Goal: Check status: Check status

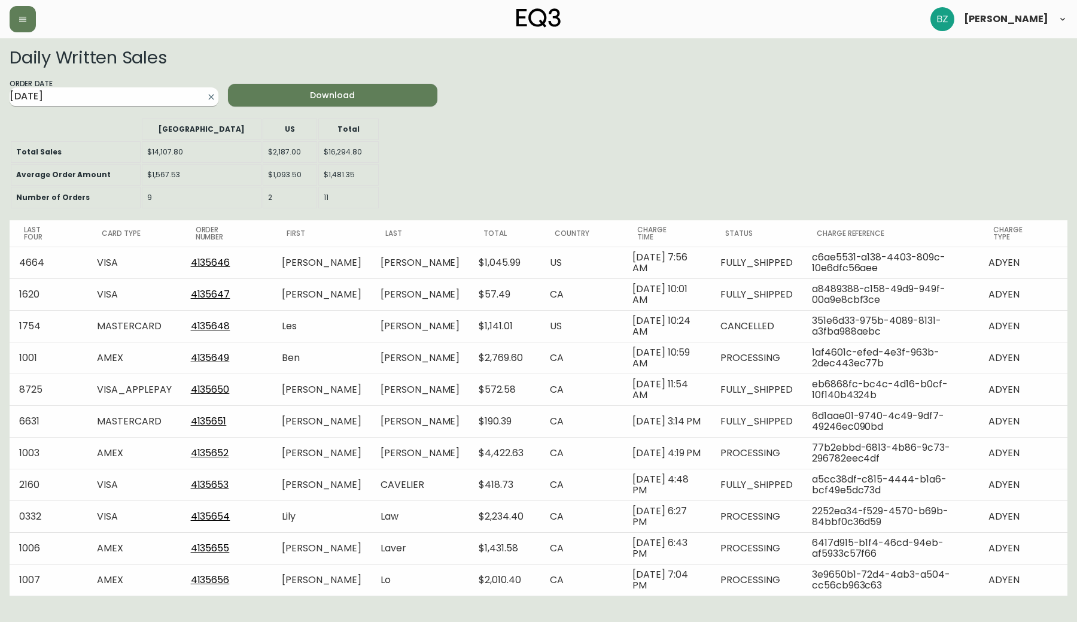
click at [166, 92] on input "[DATE]" at bounding box center [105, 96] width 190 height 19
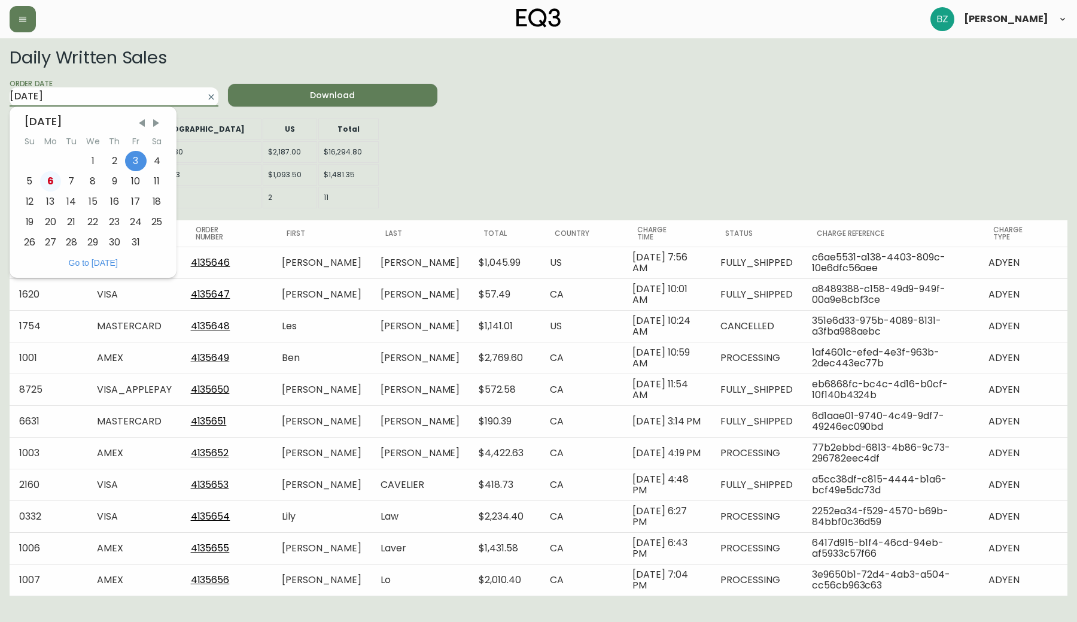
click at [45, 180] on div "6" at bounding box center [50, 181] width 21 height 20
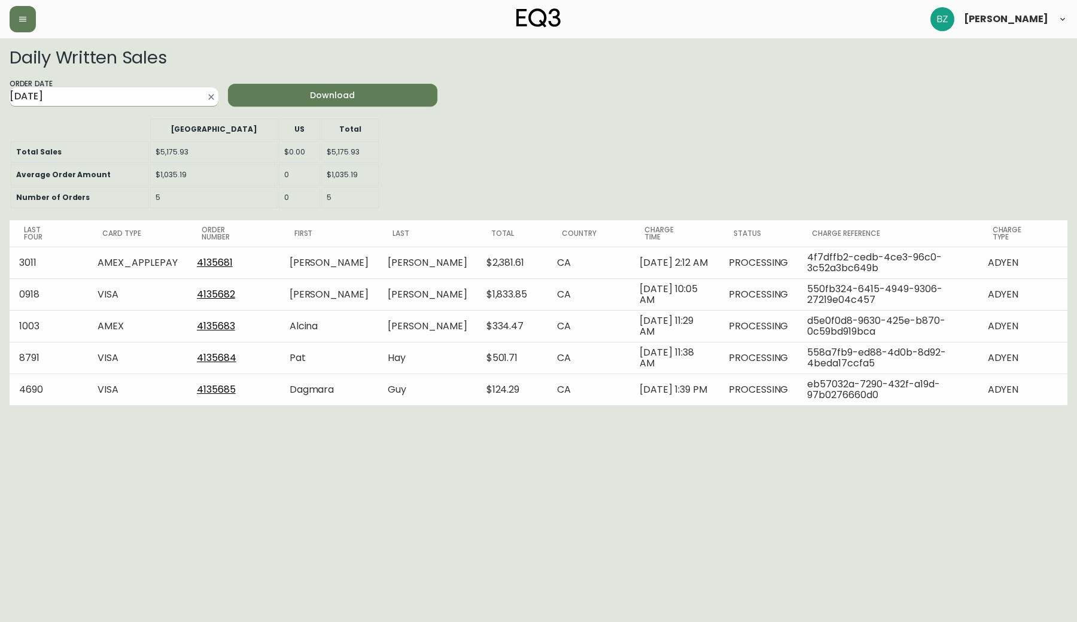
click at [93, 97] on input "2025-10-06" at bounding box center [105, 96] width 190 height 19
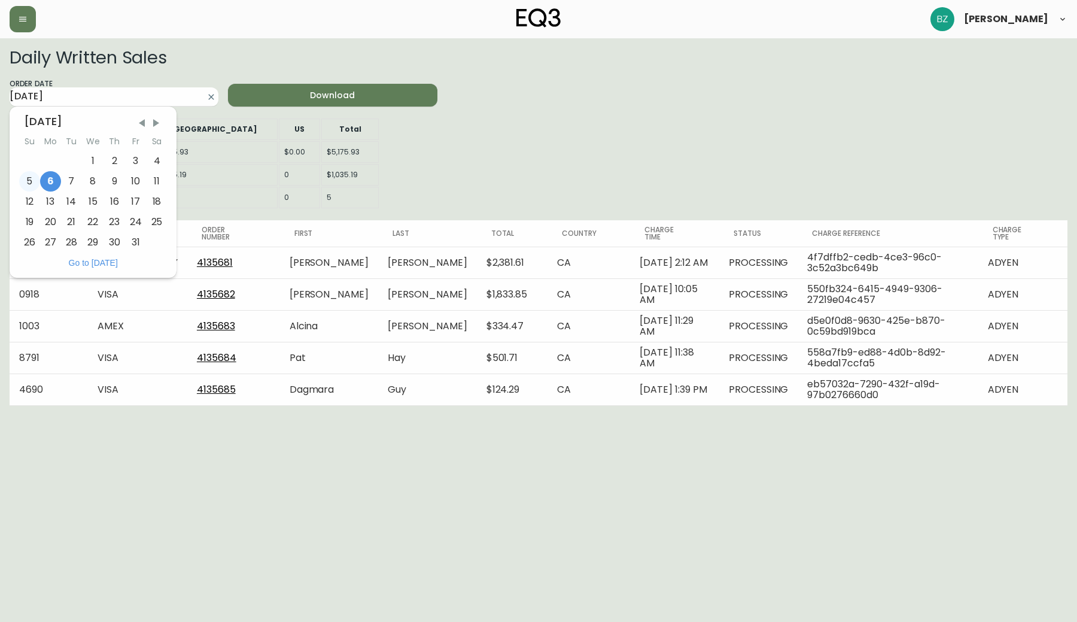
click at [29, 184] on div "5" at bounding box center [29, 181] width 21 height 20
type input "2025-10-05"
